Goal: Information Seeking & Learning: Learn about a topic

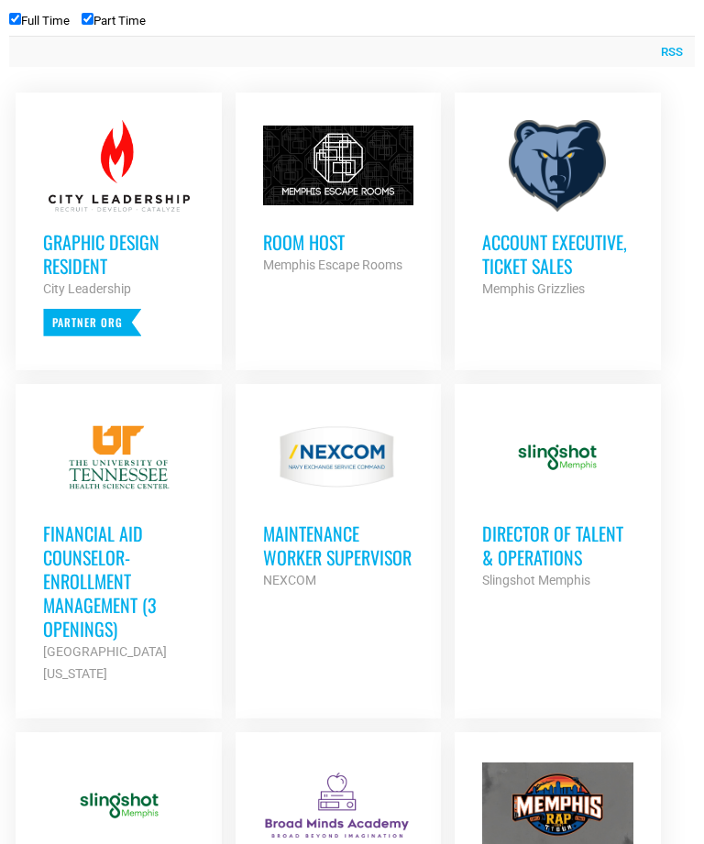
scroll to position [821, 0]
click at [84, 530] on h3 "Financial Aid Counselor-Enrollment Management (3 Openings)" at bounding box center [118, 581] width 150 height 119
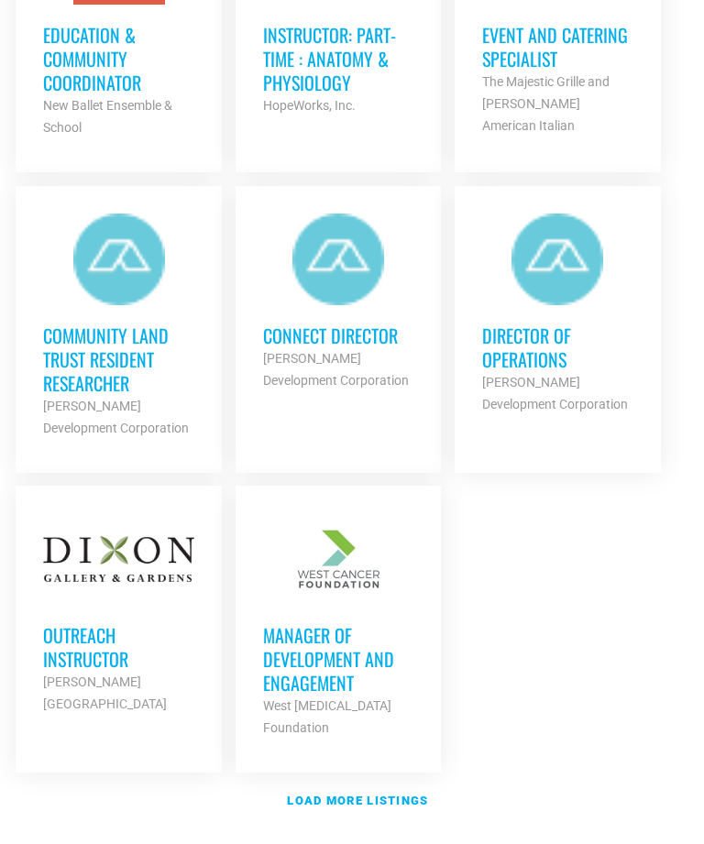
scroll to position [2223, 0]
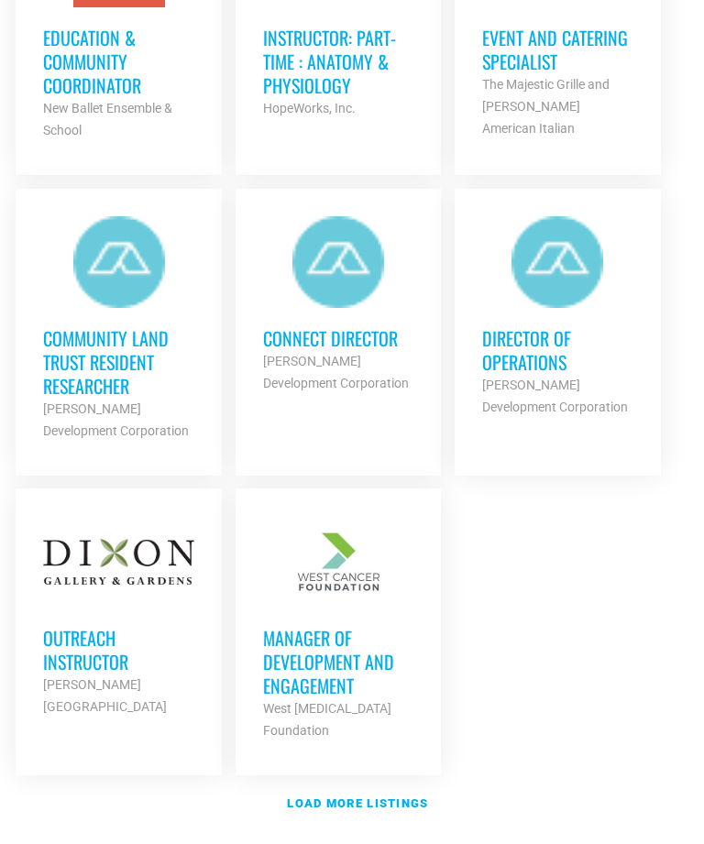
click at [413, 797] on strong "Load more listings" at bounding box center [357, 804] width 141 height 14
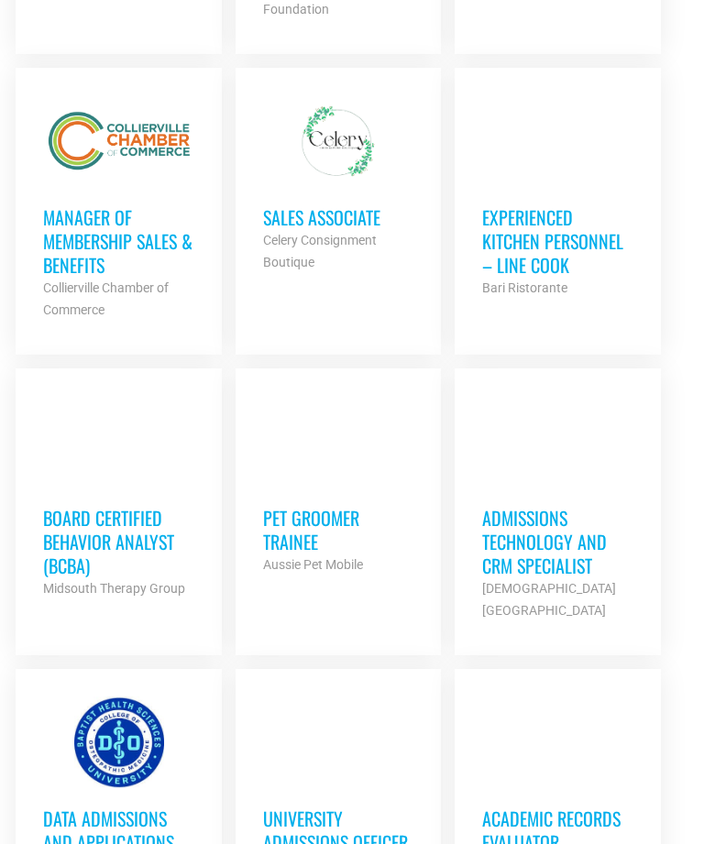
scroll to position [2943, 0]
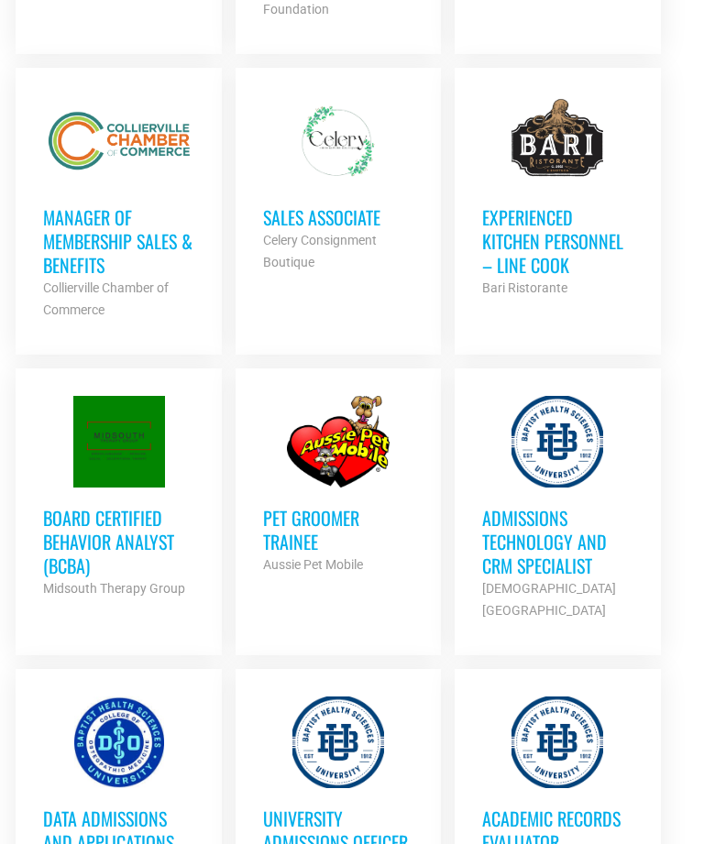
click at [306, 569] on li "Pet Groomer Trainee Aussie Pet Mobile Partner Org Full Time" at bounding box center [338, 512] width 205 height 287
click at [286, 589] on li "Pet Groomer Trainee Aussie Pet Mobile Partner Org Full Time" at bounding box center [338, 512] width 205 height 287
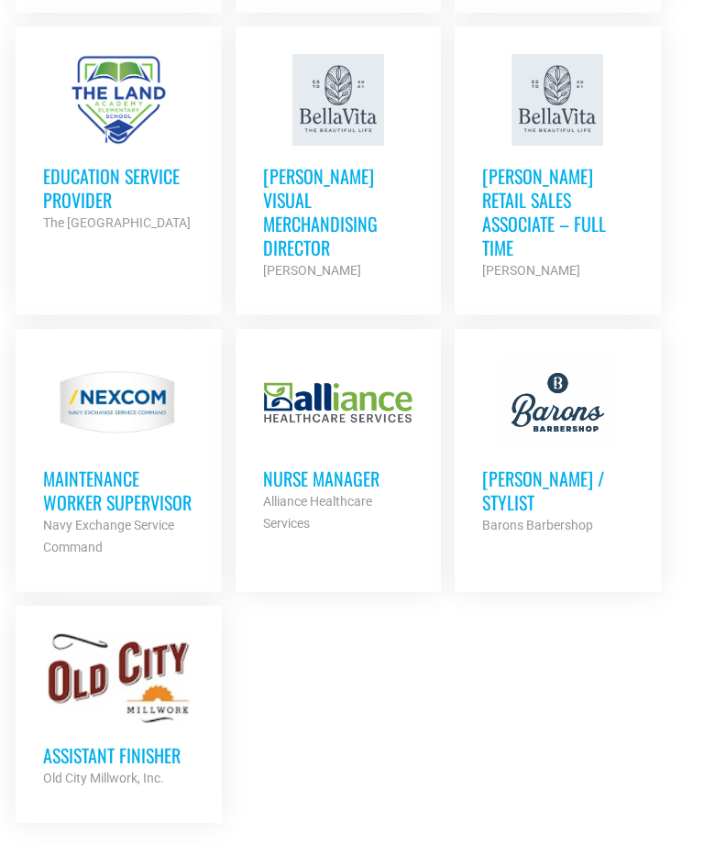
scroll to position [4237, 0]
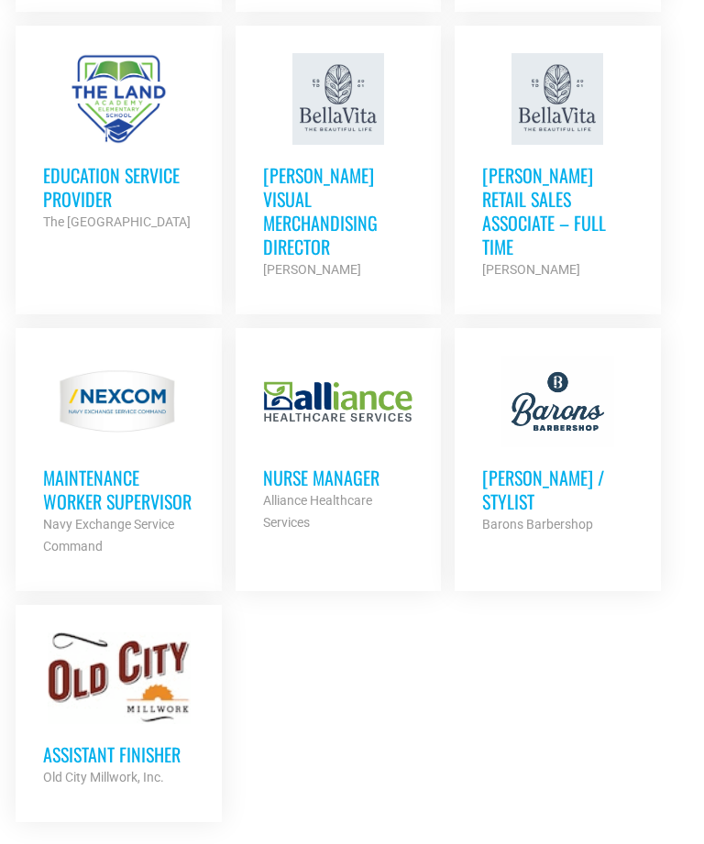
click at [123, 633] on div at bounding box center [118, 679] width 150 height 92
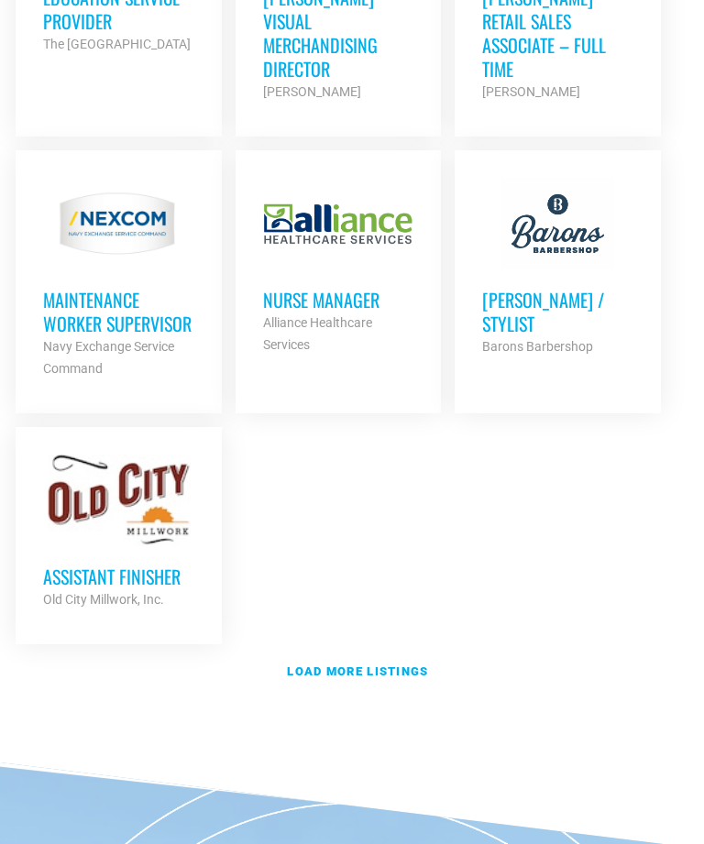
scroll to position [4421, 0]
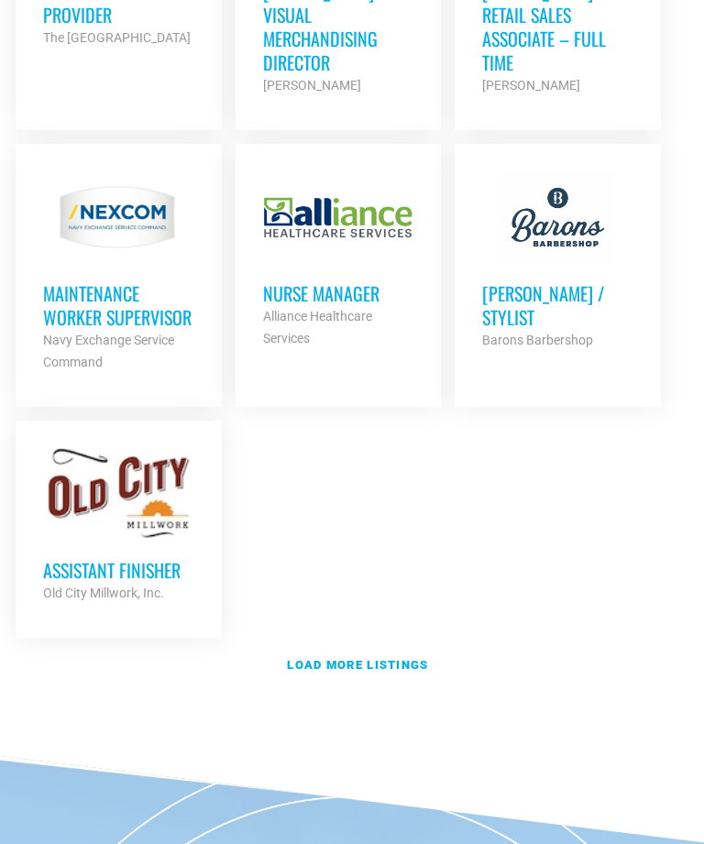
click at [401, 658] on strong "Load more listings" at bounding box center [357, 665] width 141 height 14
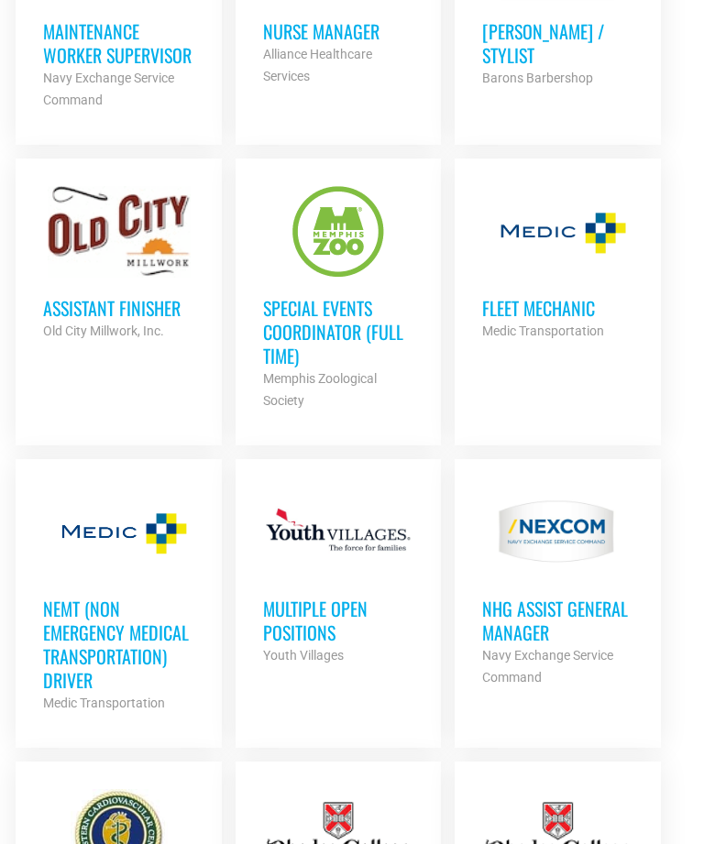
scroll to position [4682, 0]
click at [552, 279] on div "Fleet Mechanic Medic Transportation Partner Org" at bounding box center [557, 311] width 150 height 64
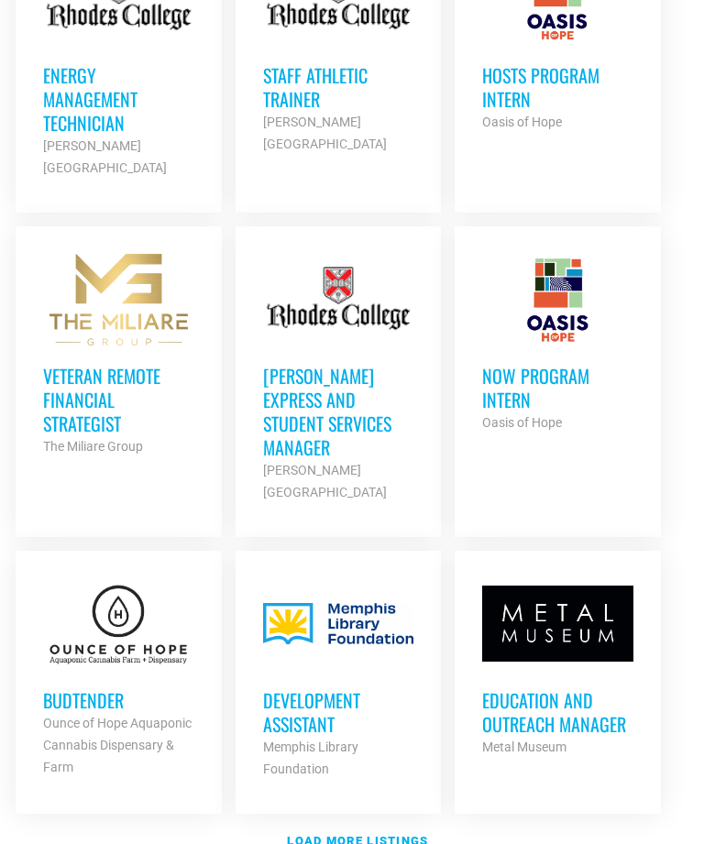
scroll to position [6190, 0]
click at [412, 834] on strong "Load more listings" at bounding box center [357, 841] width 141 height 14
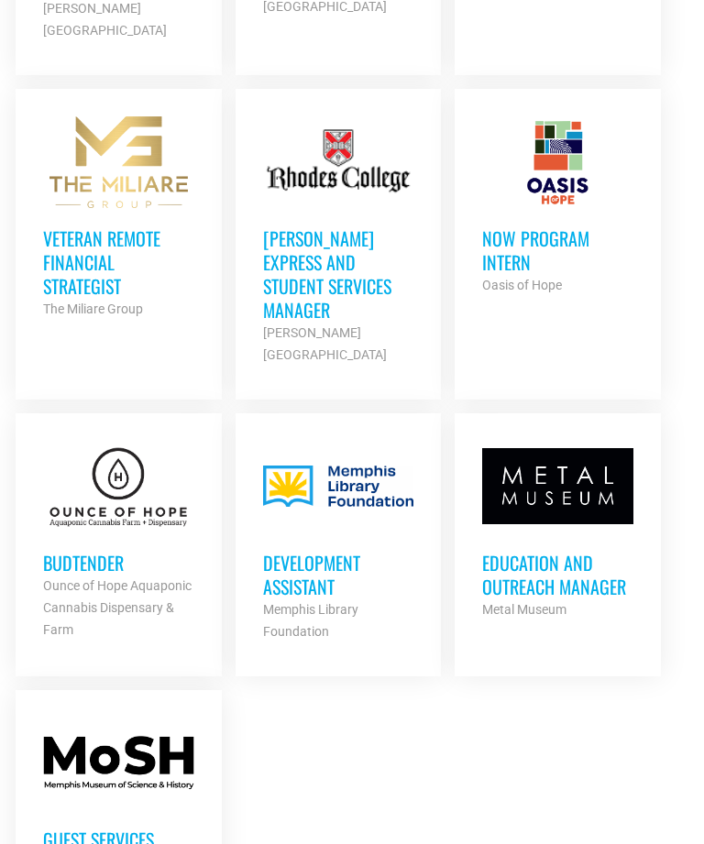
scroll to position [6328, 0]
click at [578, 551] on h3 "Education and Outreach Manager" at bounding box center [557, 575] width 150 height 48
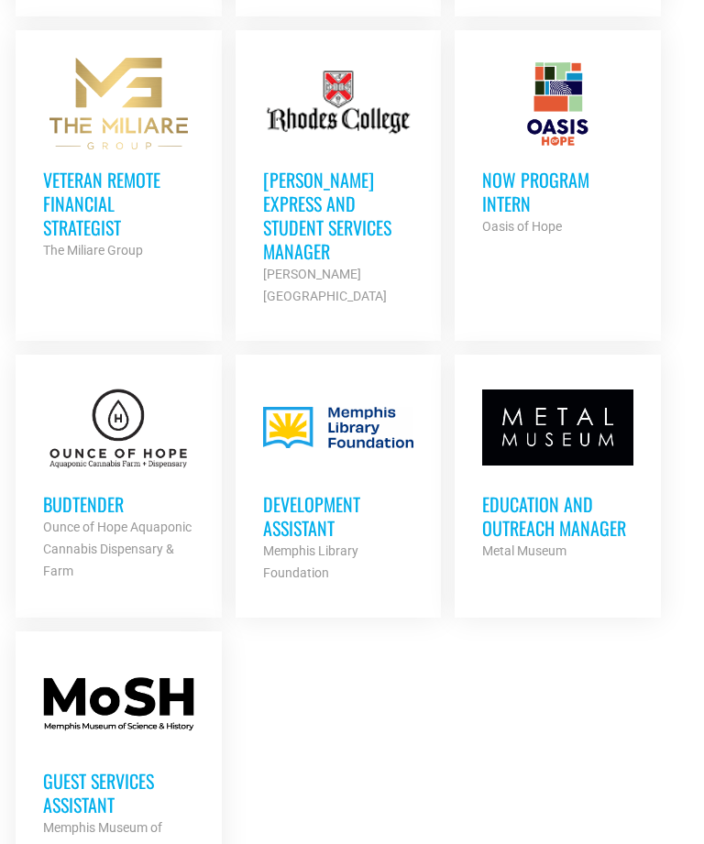
click at [89, 769] on h3 "Guest Services Assistant" at bounding box center [118, 793] width 150 height 48
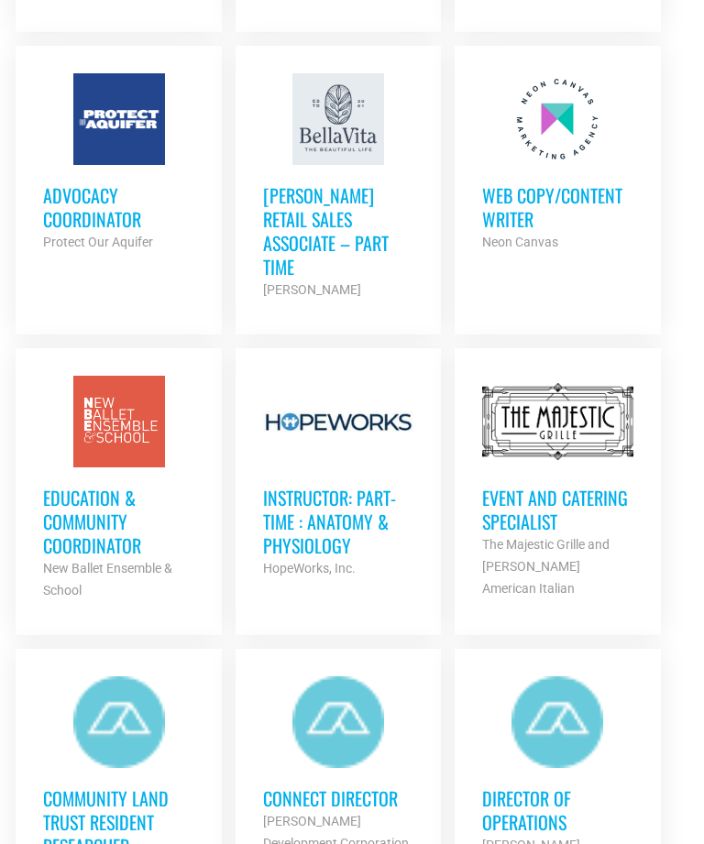
scroll to position [1727, 0]
